Goal: Information Seeking & Learning: Check status

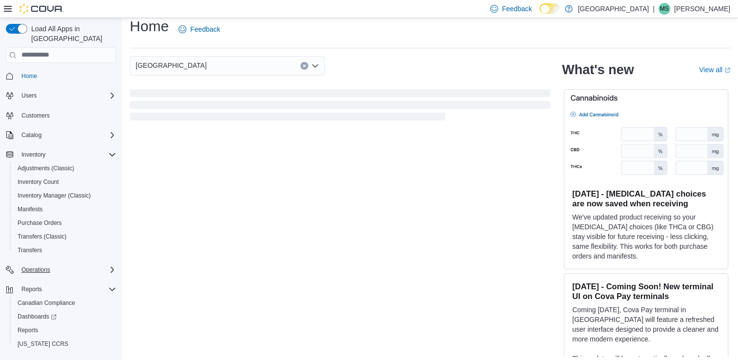
scroll to position [14, 0]
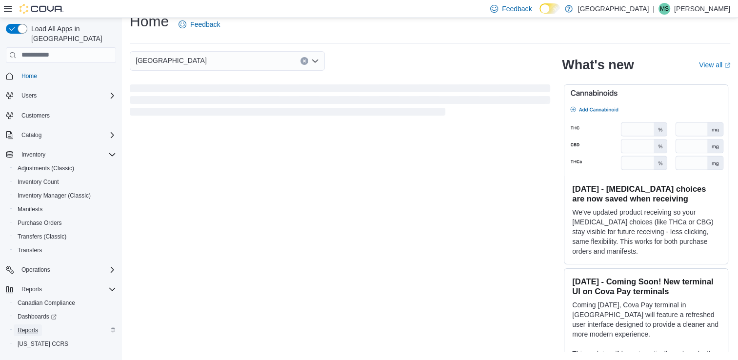
click at [30, 325] on span "Reports" at bounding box center [28, 330] width 20 height 12
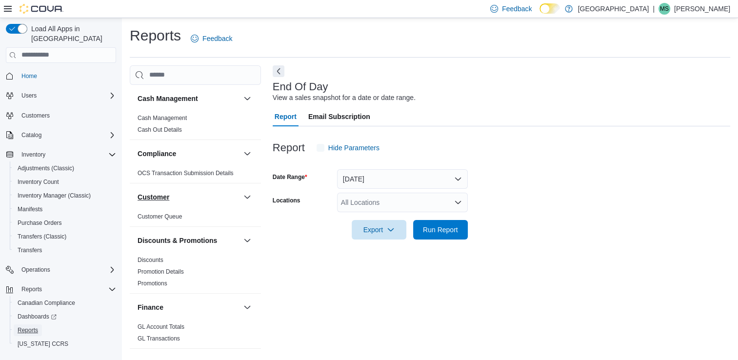
scroll to position [2, 0]
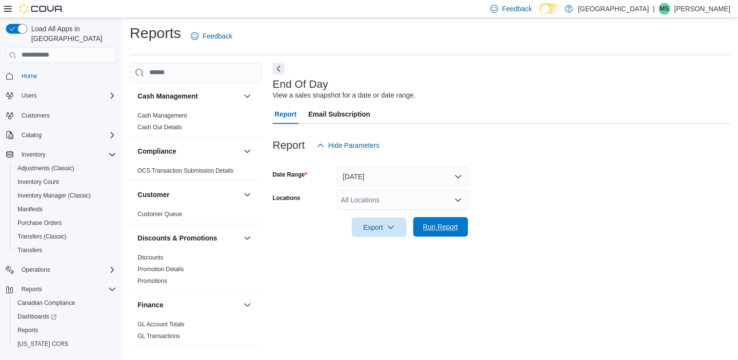
click at [441, 231] on span "Run Report" at bounding box center [440, 227] width 35 height 10
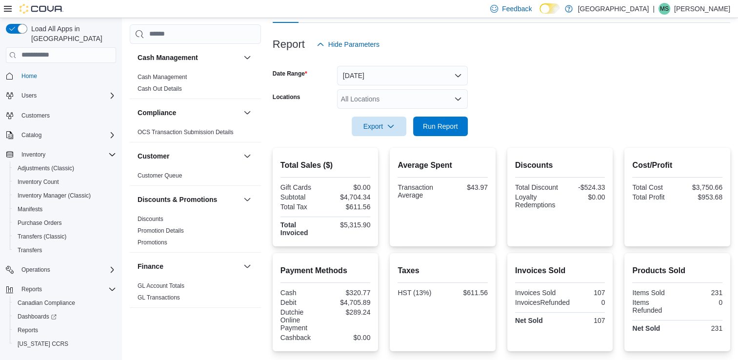
scroll to position [90, 0]
